Goal: Contribute content

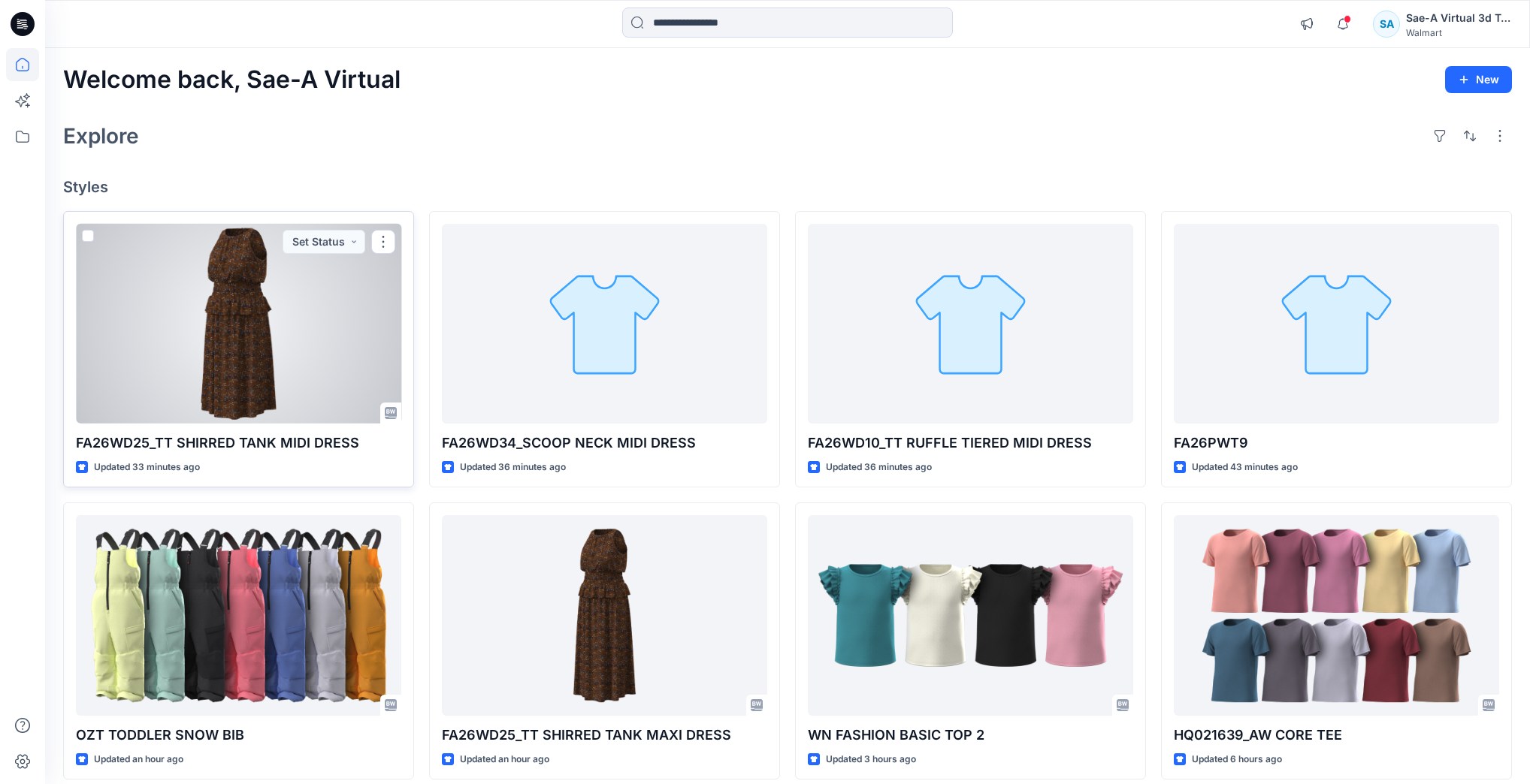
click at [248, 349] on div at bounding box center [238, 323] width 326 height 199
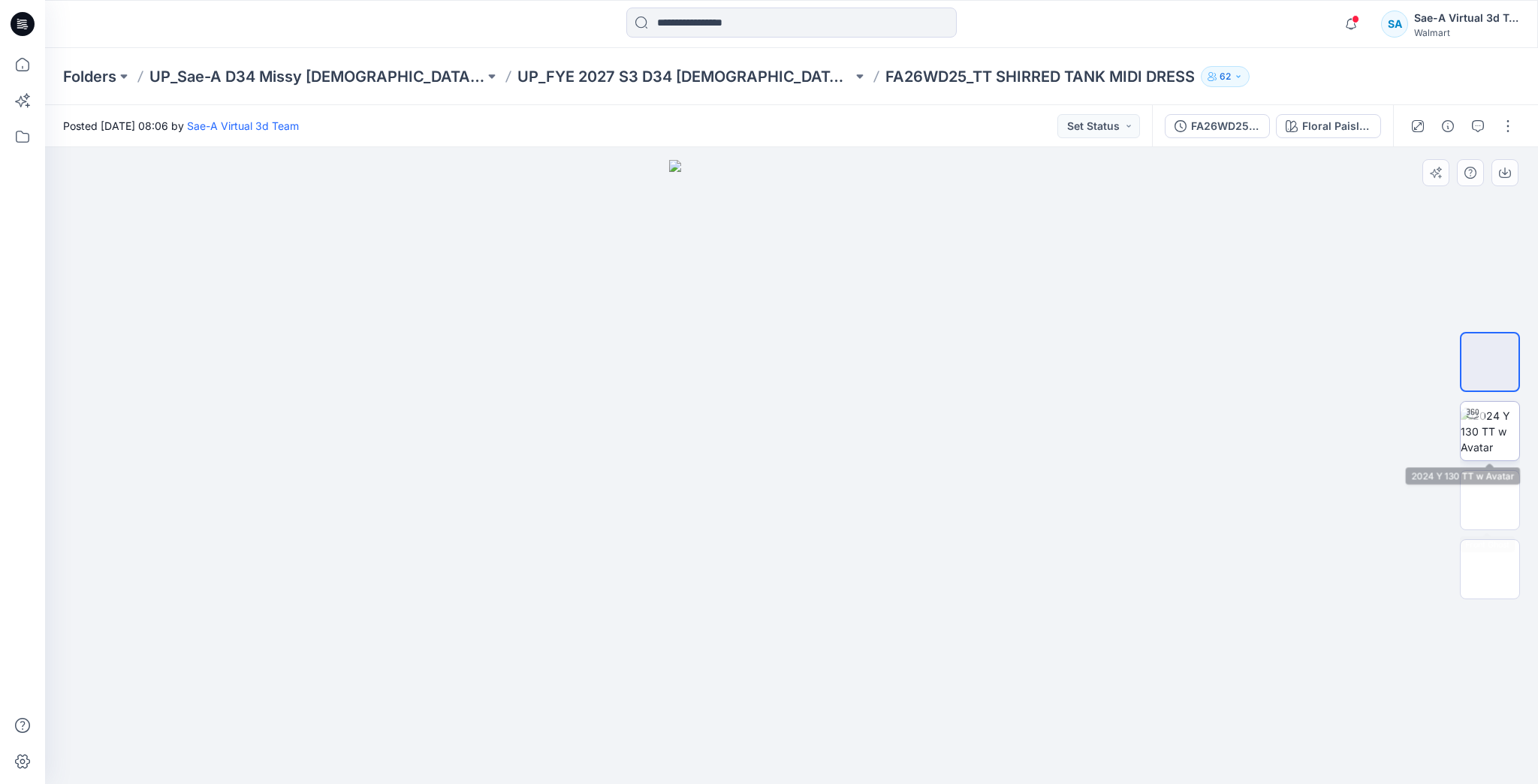
click at [1502, 431] on img at bounding box center [1490, 431] width 59 height 47
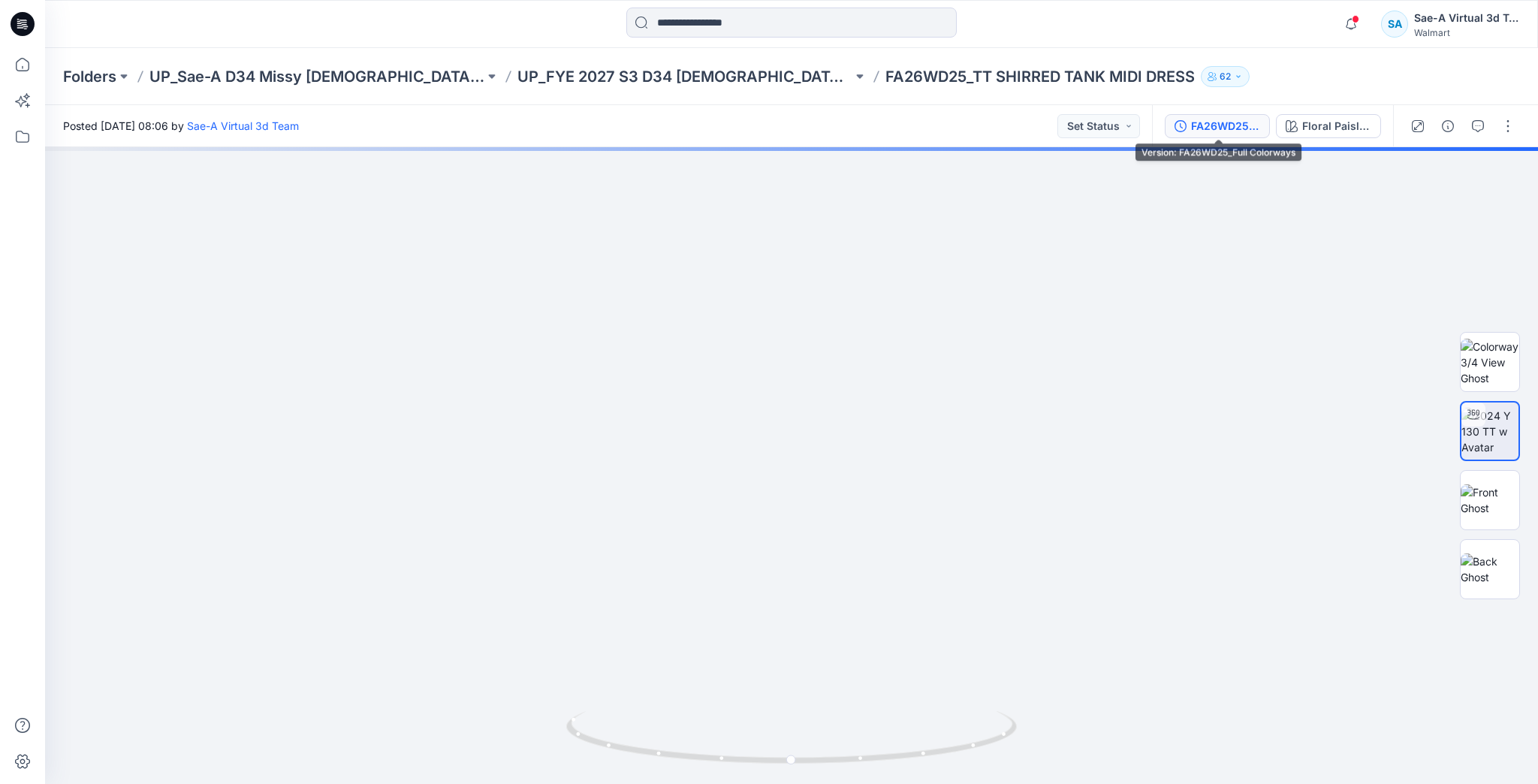
click at [1203, 136] on button "FA26WD25_Full Colorways" at bounding box center [1218, 126] width 105 height 24
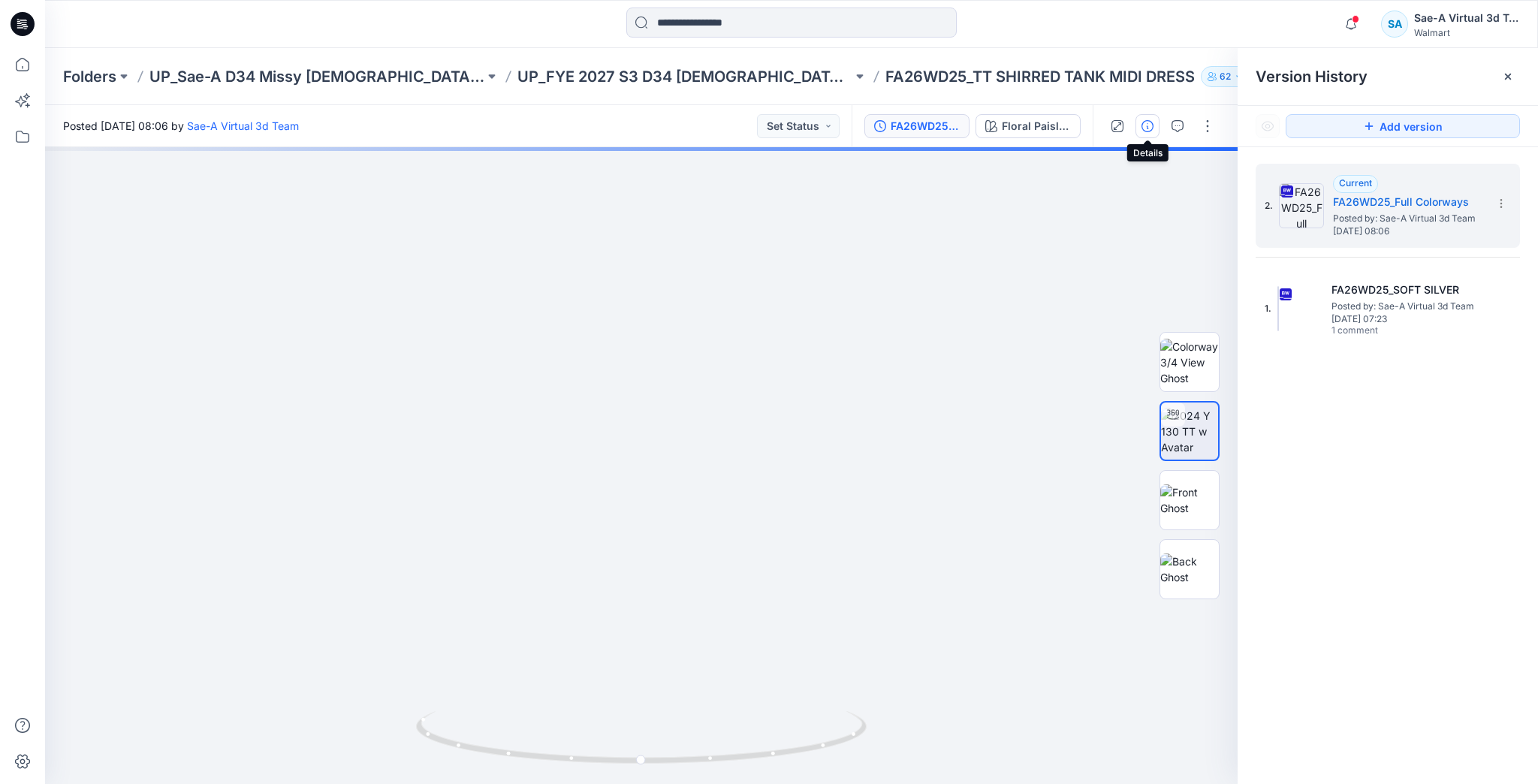
click at [1148, 130] on icon "button" at bounding box center [1148, 126] width 12 height 12
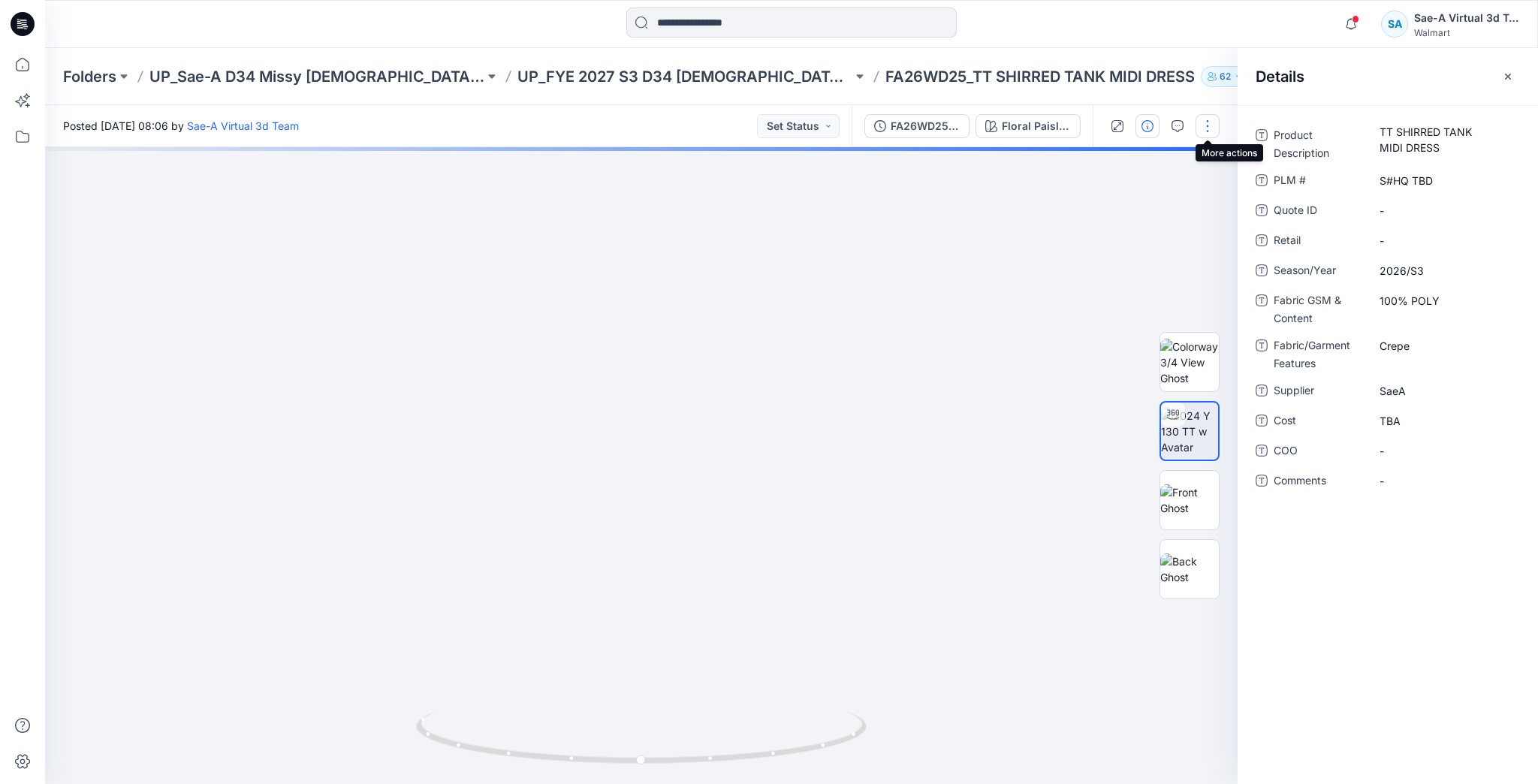
click at [1209, 126] on button "button" at bounding box center [1207, 126] width 24 height 24
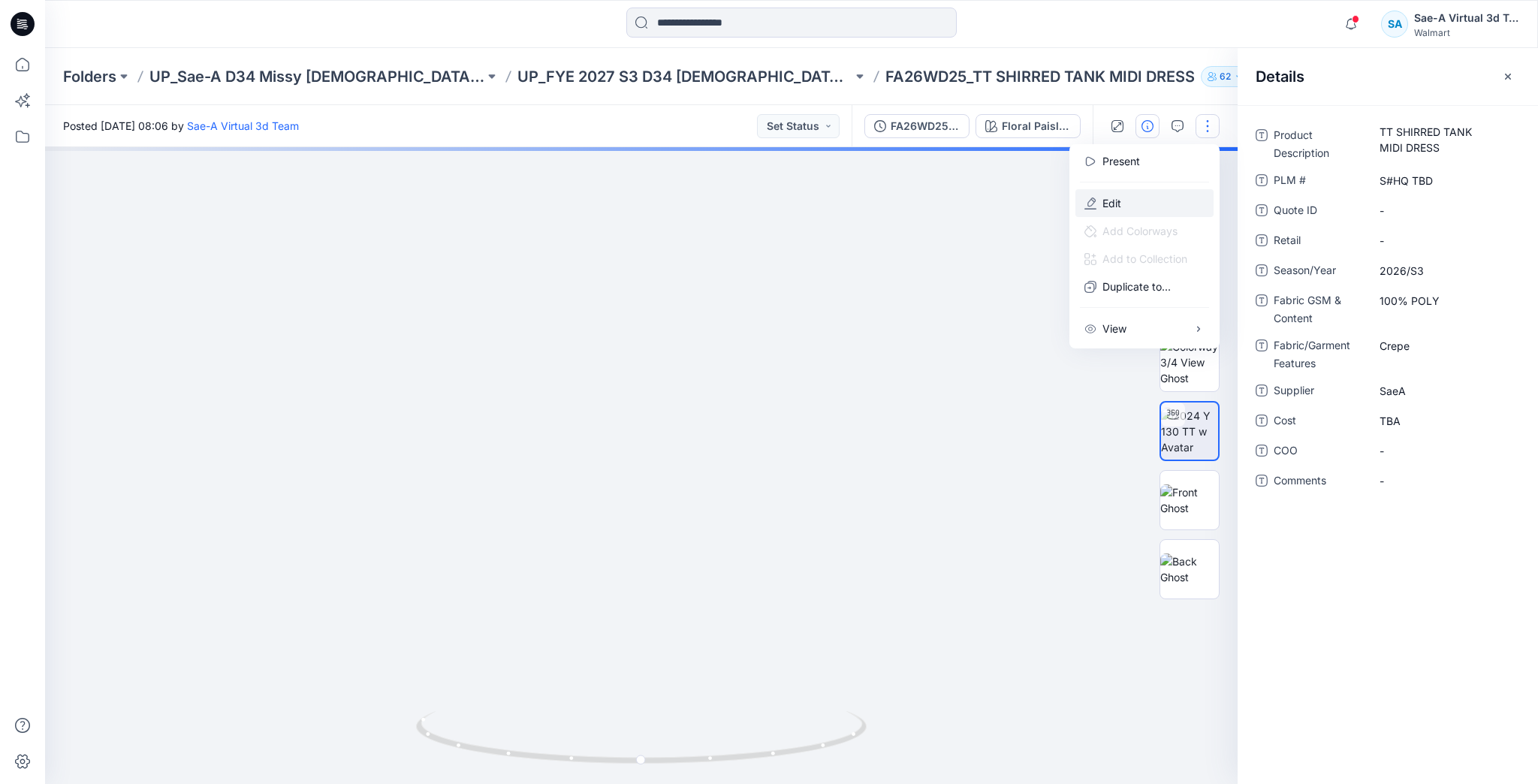
click at [1122, 208] on button "Edit" at bounding box center [1144, 203] width 138 height 28
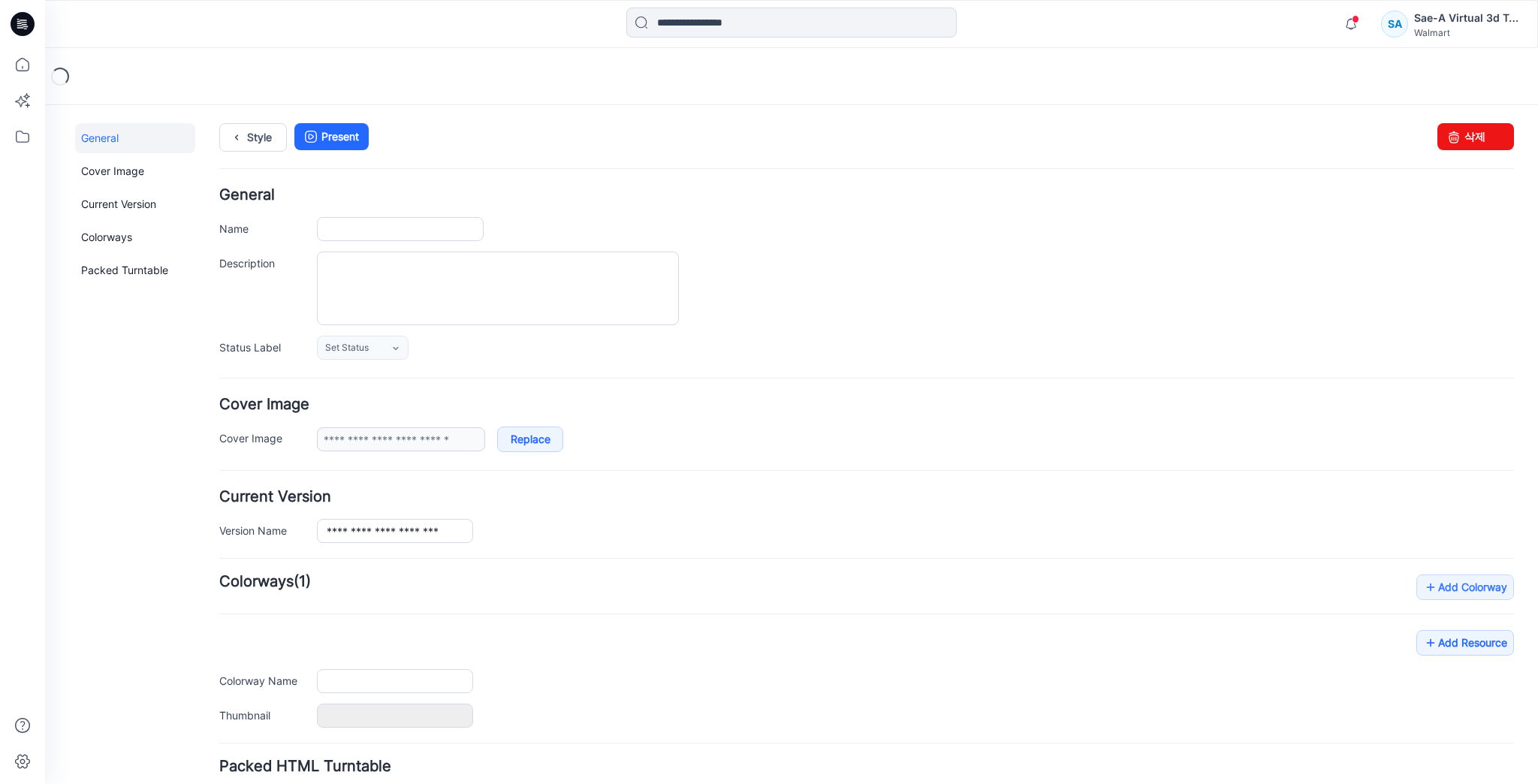
type input "**********"
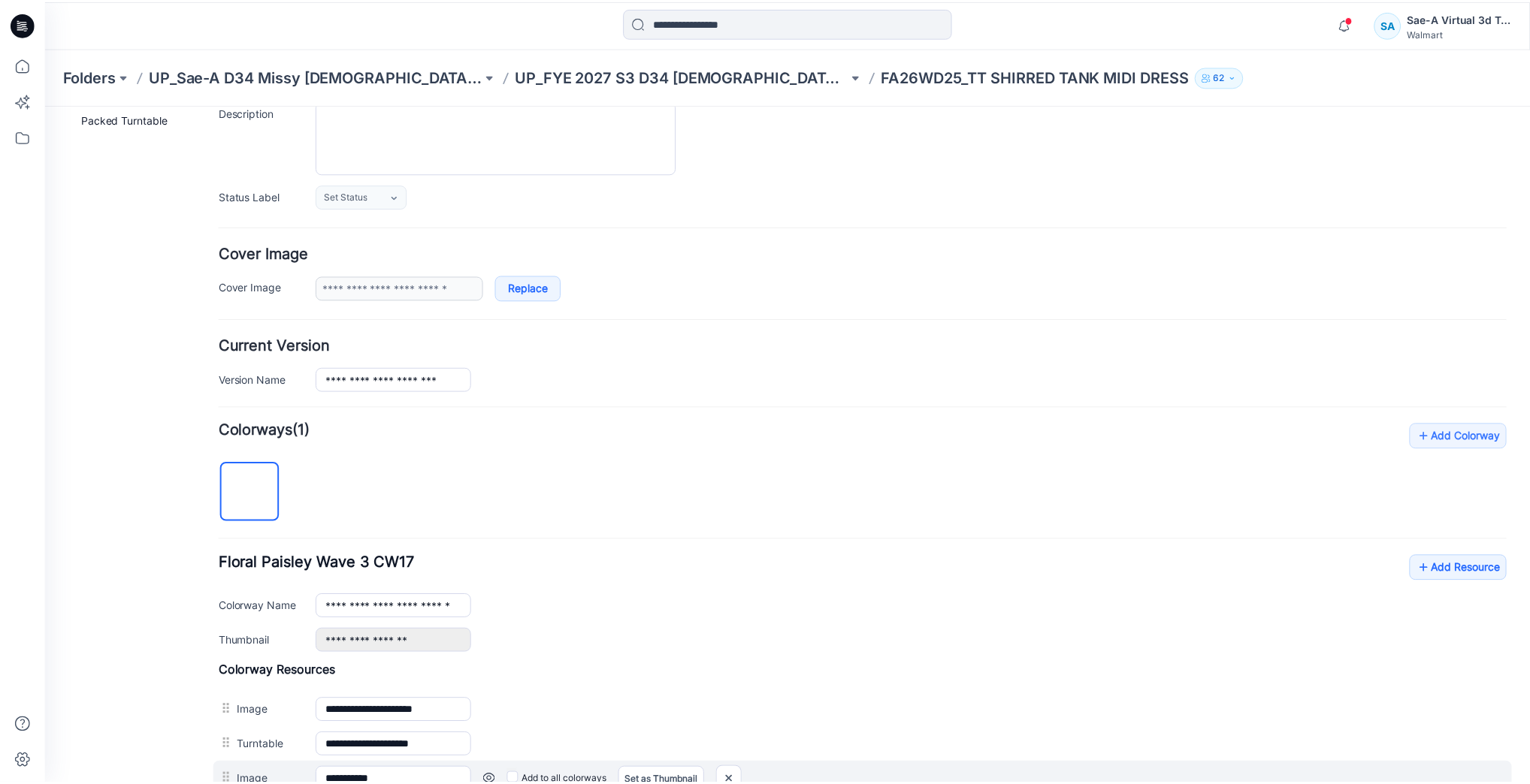
scroll to position [300, 0]
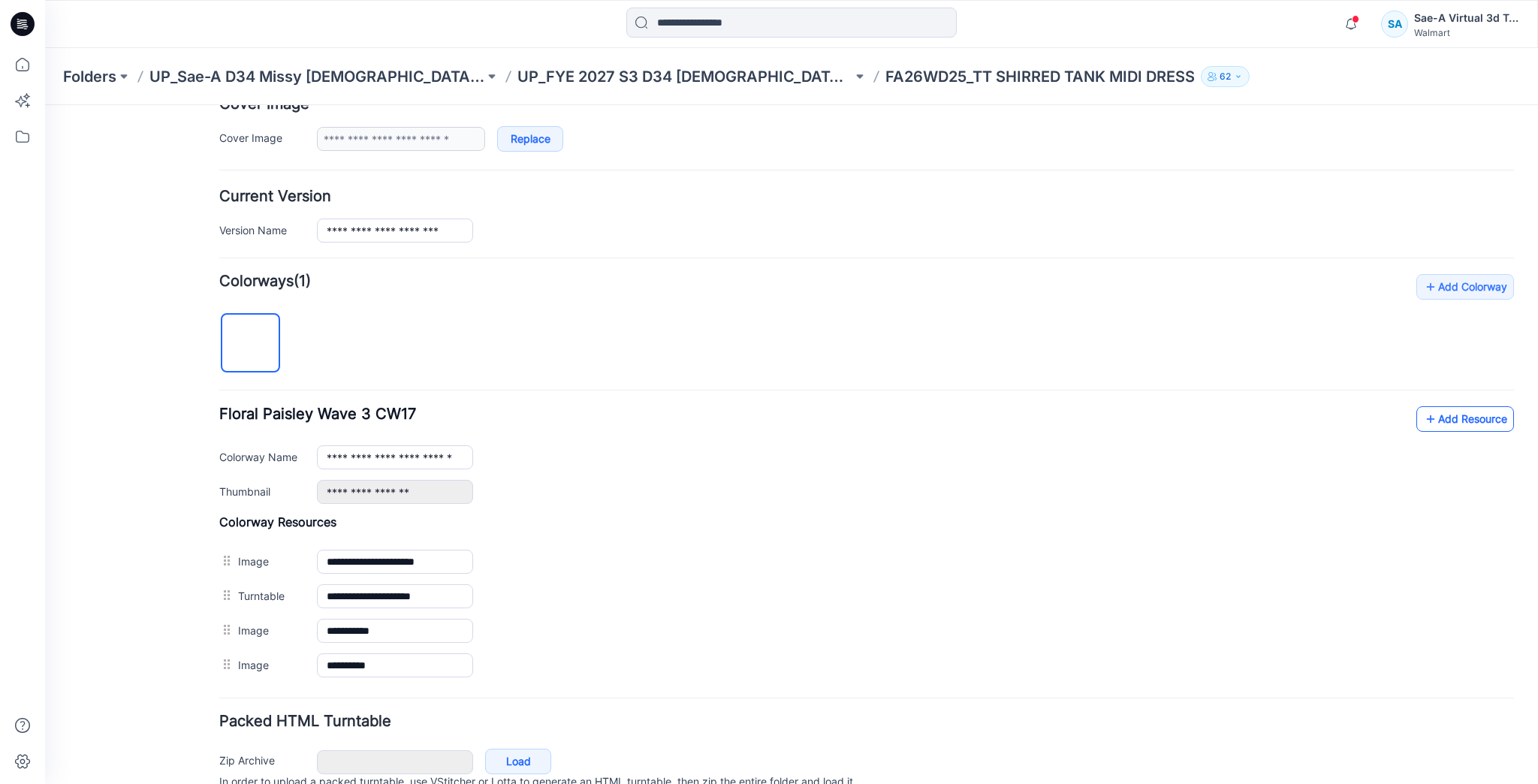
click at [1459, 417] on link "Add Resource" at bounding box center [1465, 419] width 98 height 26
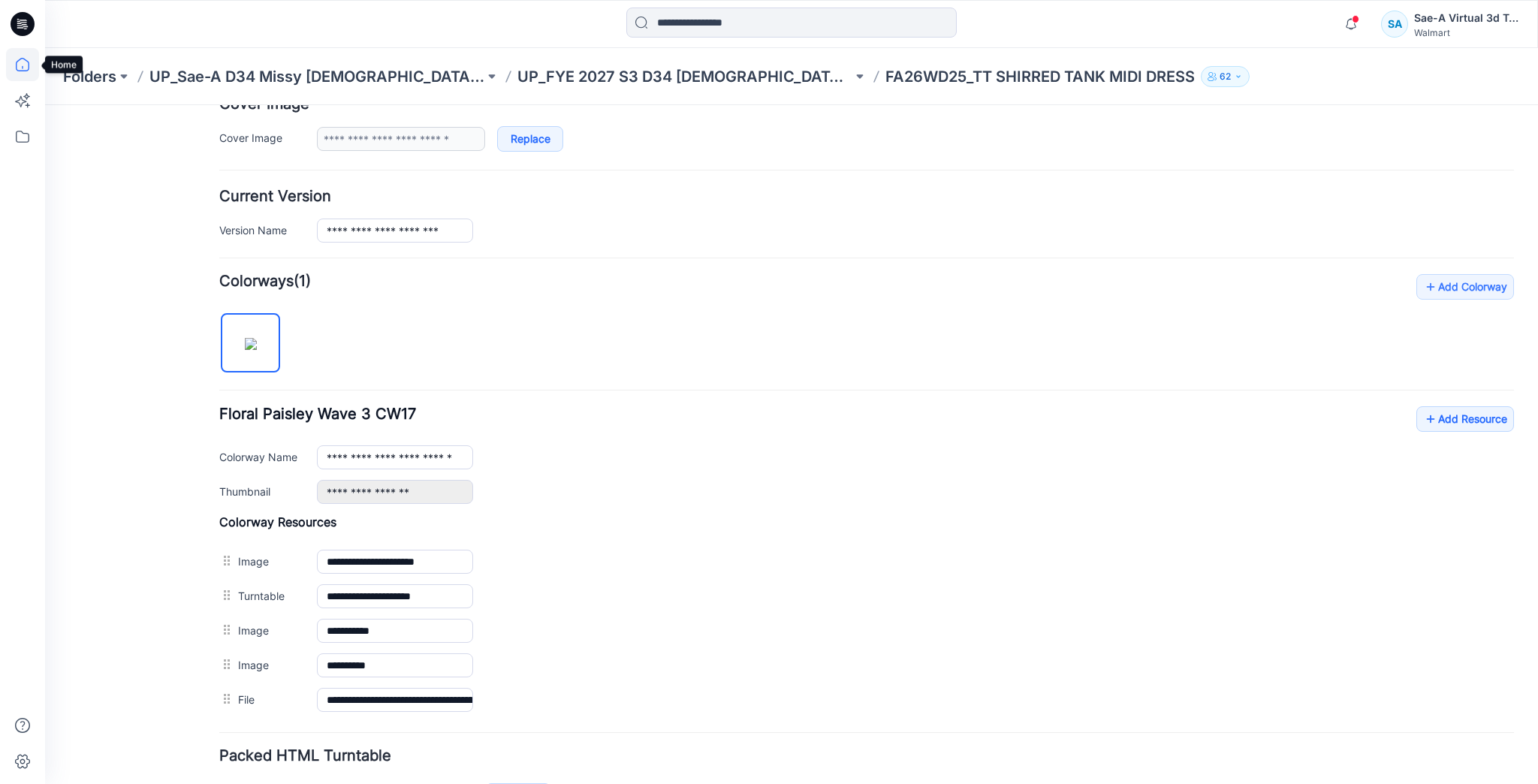
click at [18, 68] on icon at bounding box center [22, 65] width 33 height 33
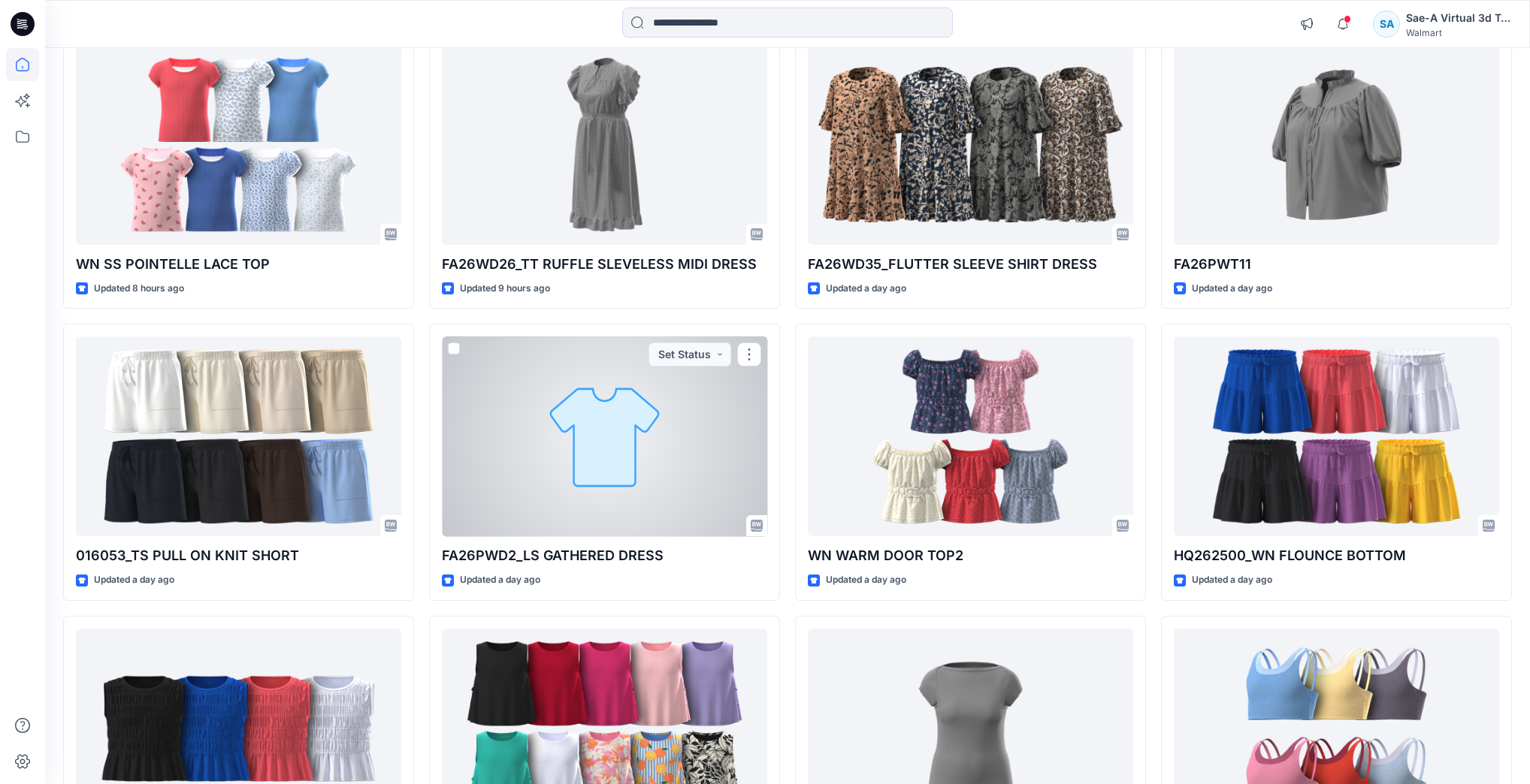
scroll to position [608, 0]
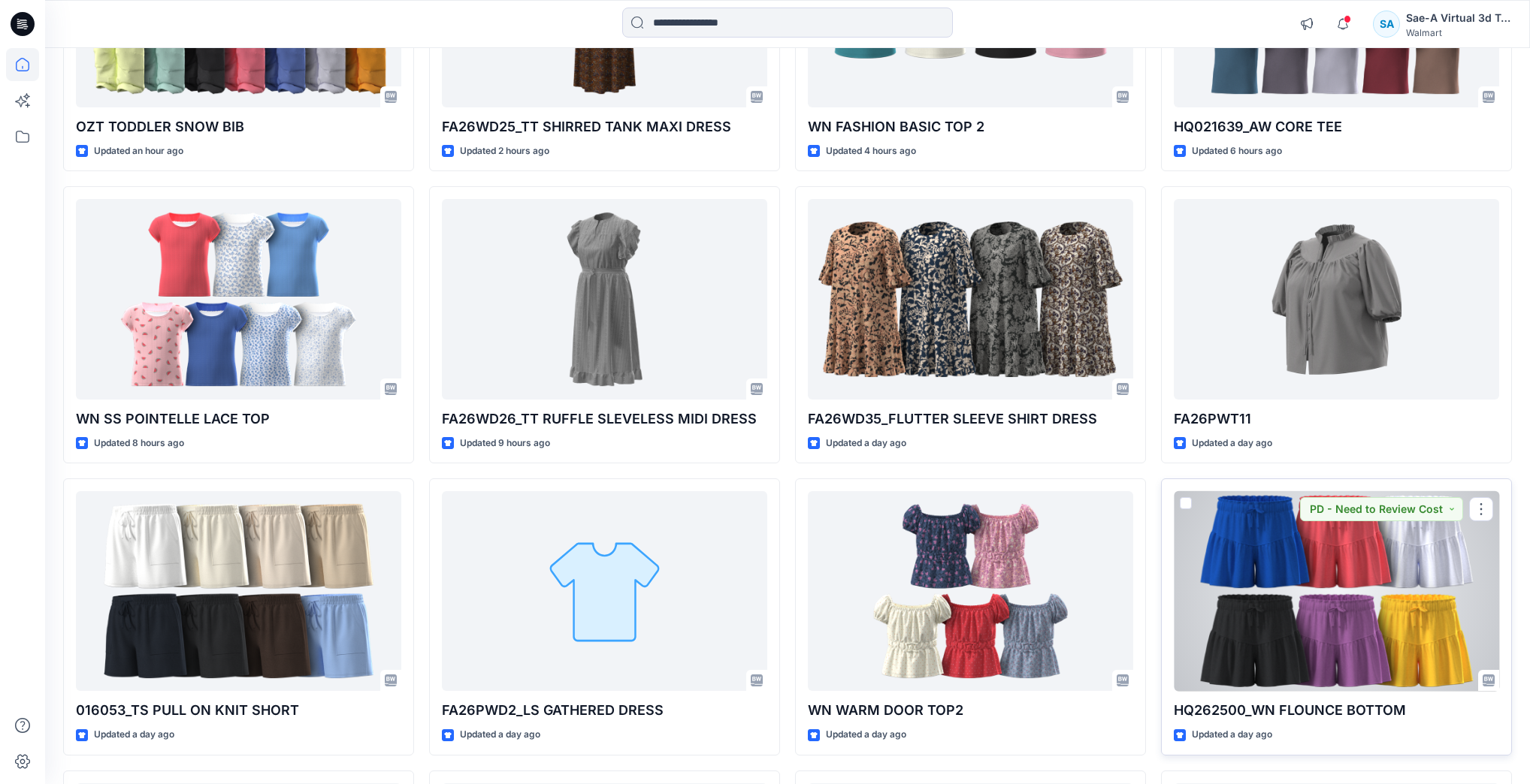
click at [1268, 631] on div at bounding box center [1336, 591] width 326 height 199
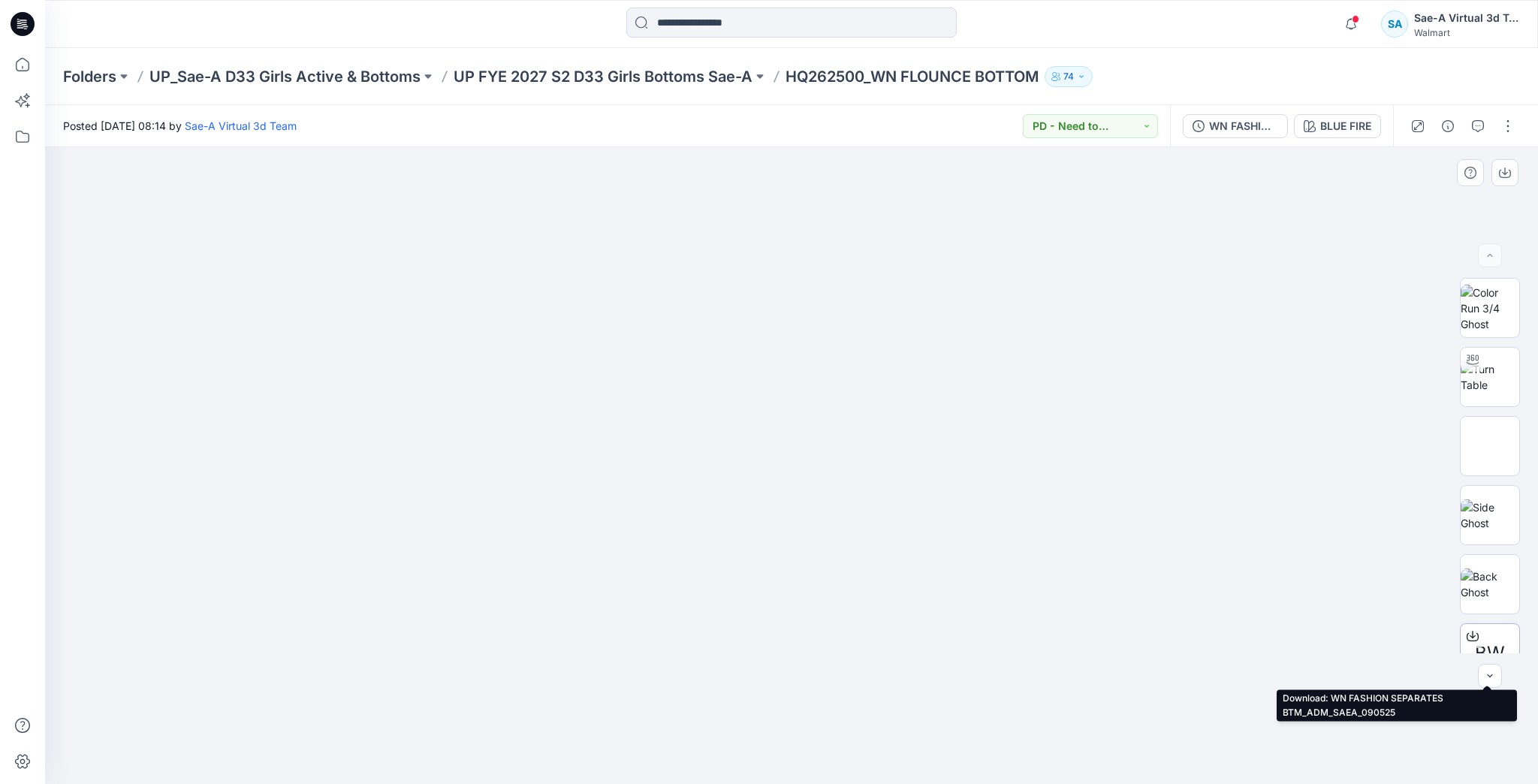
click at [1470, 644] on div at bounding box center [1472, 636] width 24 height 24
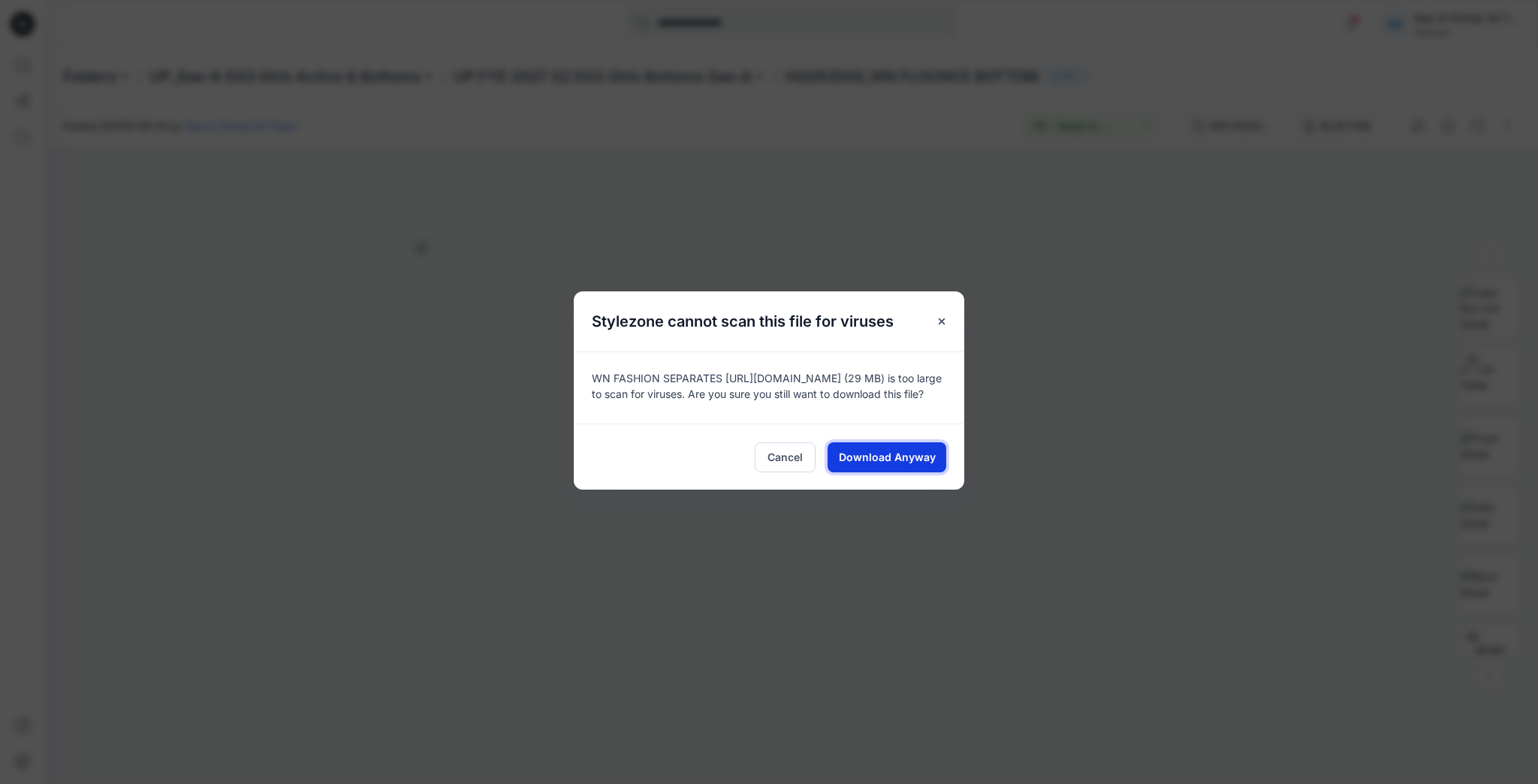
click at [863, 459] on span "Download Anyway" at bounding box center [887, 457] width 97 height 16
